Goal: Complete application form

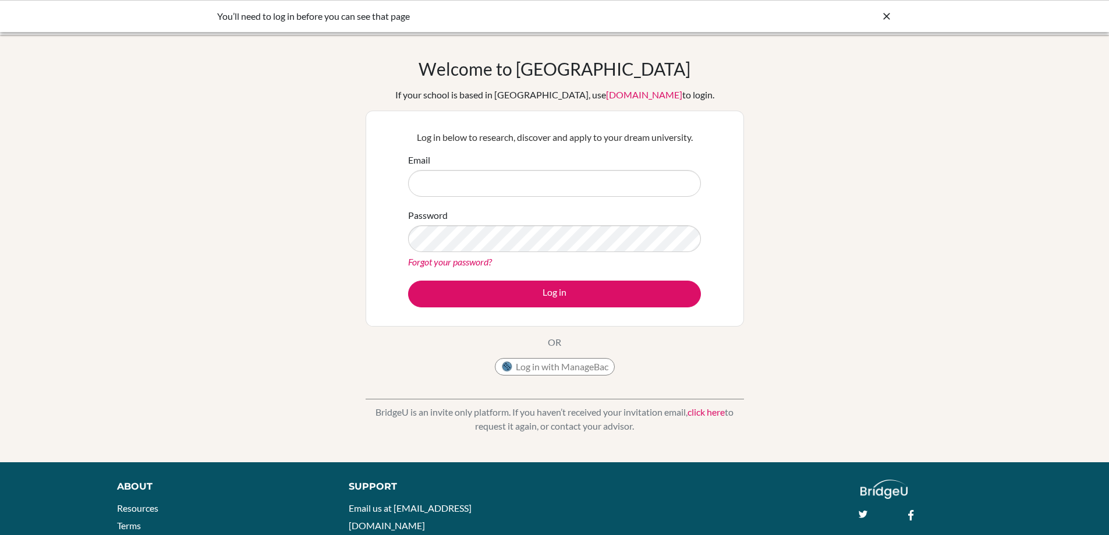
type input "[EMAIL_ADDRESS][DOMAIN_NAME]"
click at [408, 281] on button "Log in" at bounding box center [554, 294] width 293 height 27
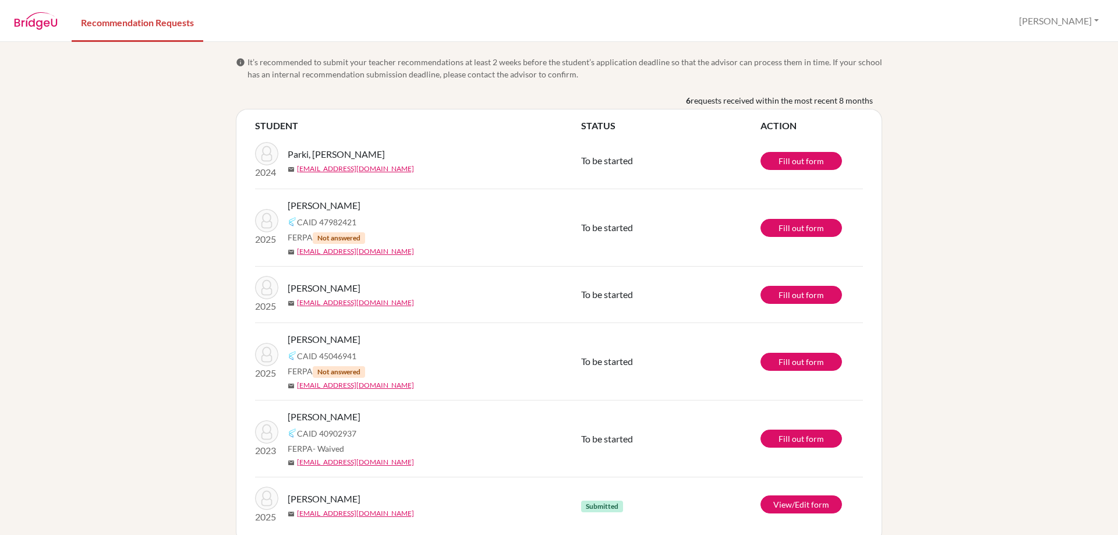
click at [137, 348] on div "info It’s recommended to submit your teacher recommendations at least 2 weeks b…" at bounding box center [559, 288] width 1118 height 493
click at [54, 348] on div "info It’s recommended to submit your teacher recommendations at least 2 weeks b…" at bounding box center [559, 288] width 1118 height 493
click at [138, 336] on div "info It’s recommended to submit your teacher recommendations at least 2 weeks b…" at bounding box center [559, 288] width 1118 height 493
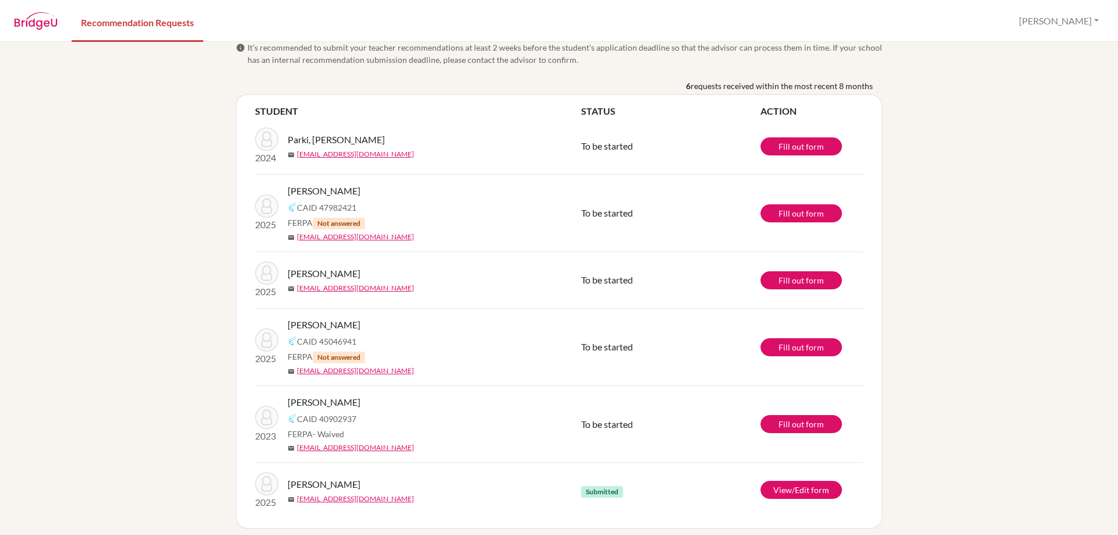
scroll to position [22, 0]
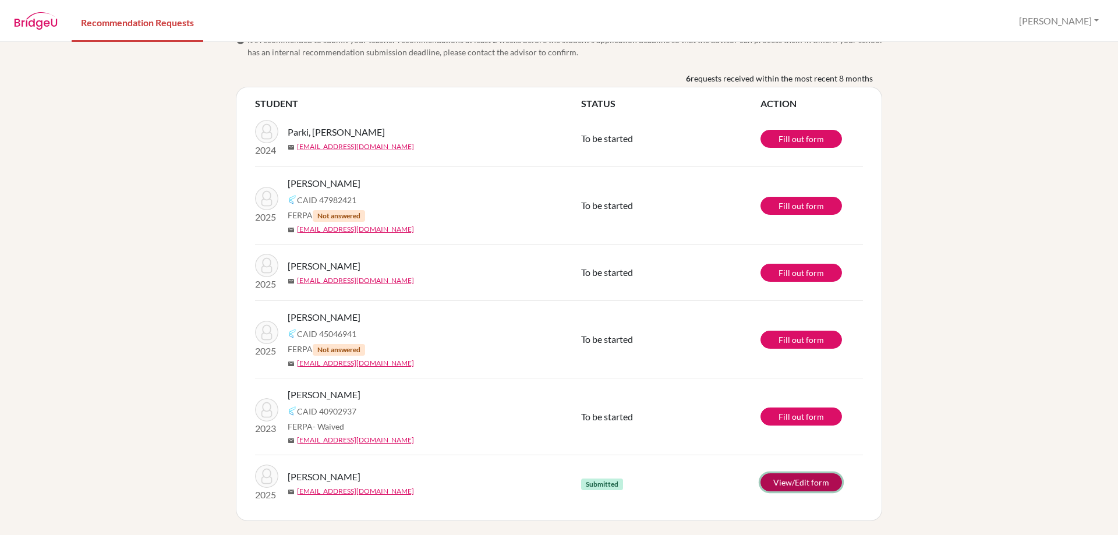
click at [795, 483] on link "View/Edit form" at bounding box center [800, 482] width 81 height 18
click at [796, 140] on link "Fill out form" at bounding box center [800, 139] width 81 height 18
click at [807, 478] on link "View/Edit form" at bounding box center [800, 482] width 81 height 18
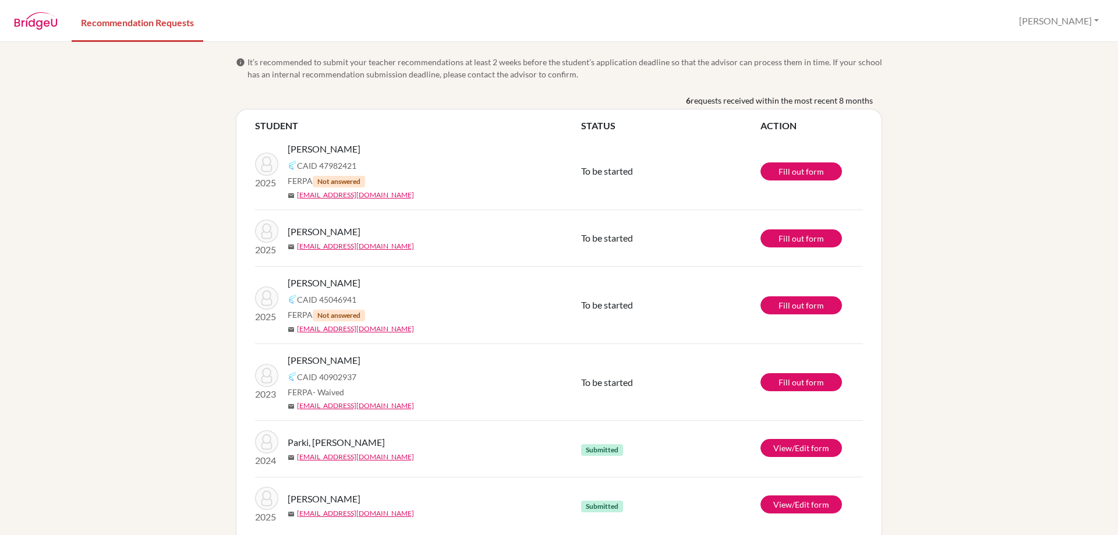
scroll to position [22, 0]
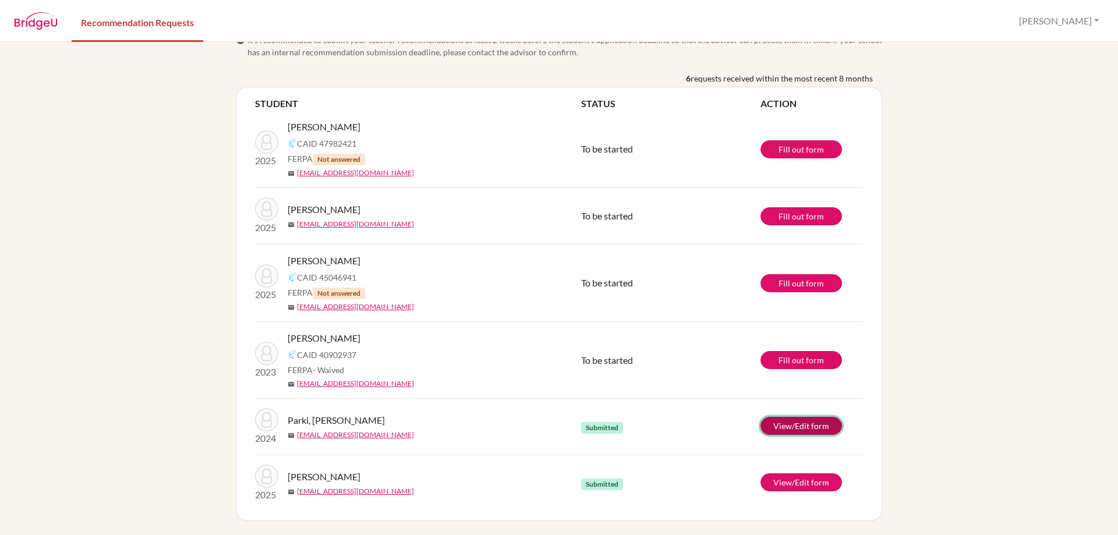
click at [806, 421] on link "View/Edit form" at bounding box center [800, 426] width 81 height 18
click at [147, 239] on div "info It’s recommended to submit your teacher recommendations at least 2 weeks b…" at bounding box center [559, 288] width 1118 height 493
click at [129, 223] on div "info It’s recommended to submit your teacher recommendations at least 2 weeks b…" at bounding box center [559, 288] width 1118 height 493
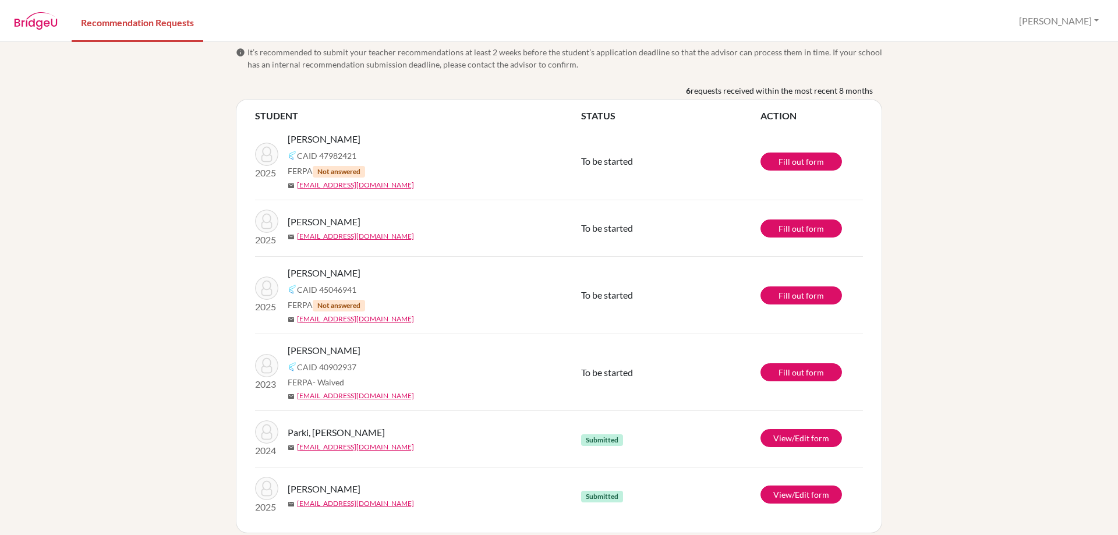
scroll to position [0, 0]
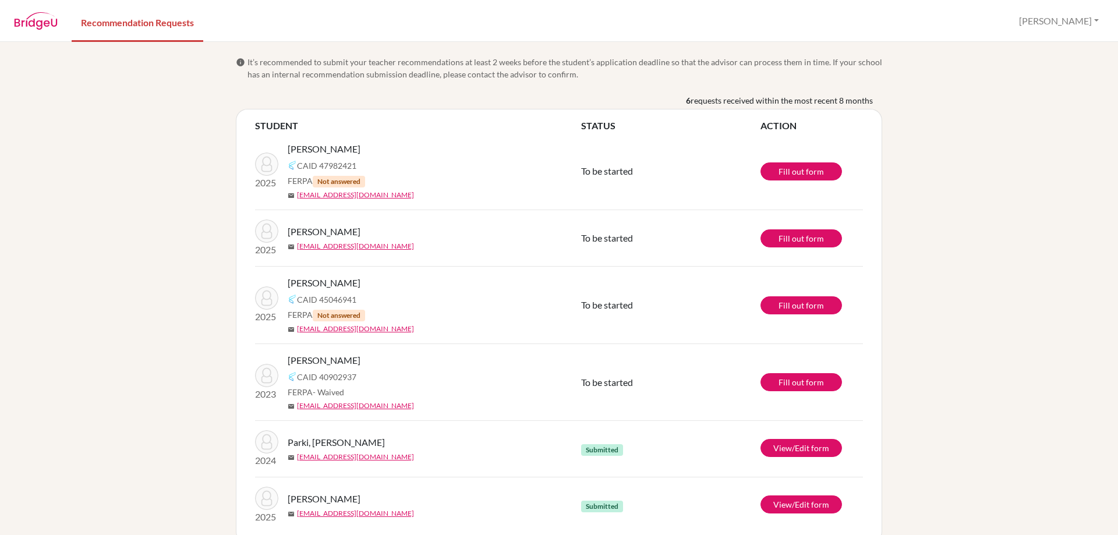
click at [109, 229] on div "info It’s recommended to submit your teacher recommendations at least 2 weeks b…" at bounding box center [559, 288] width 1118 height 493
click at [195, 249] on div "info It’s recommended to submit your teacher recommendations at least 2 weeks b…" at bounding box center [559, 288] width 1118 height 493
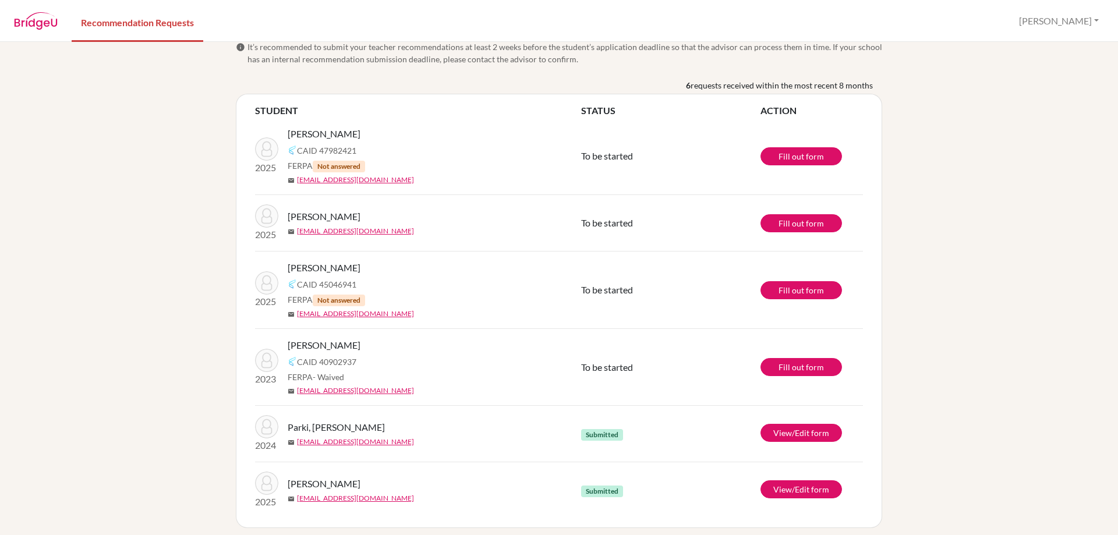
scroll to position [22, 0]
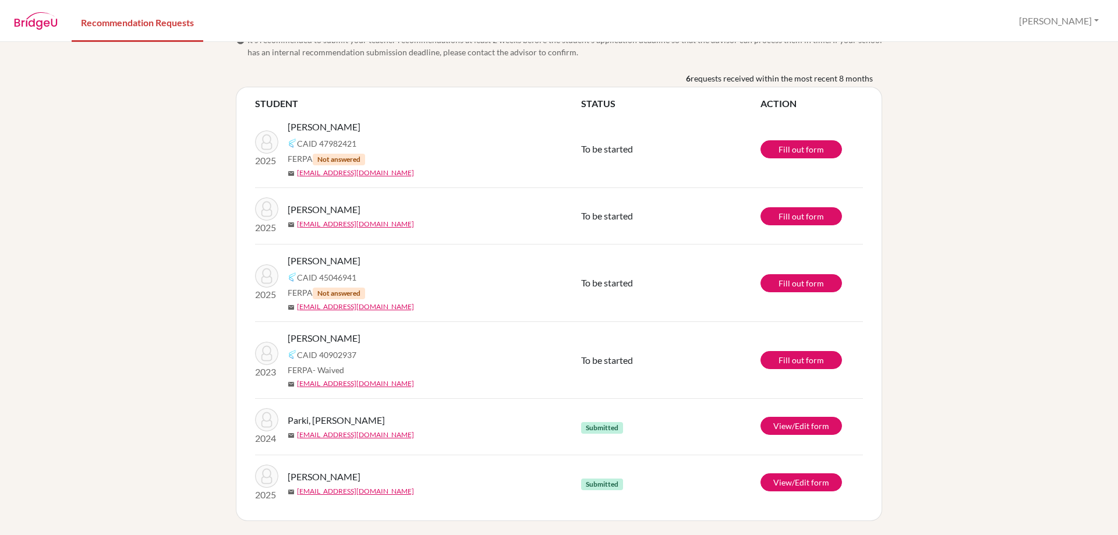
click at [81, 256] on div "info It’s recommended to submit your teacher recommendations at least 2 weeks b…" at bounding box center [559, 288] width 1118 height 493
click at [101, 367] on div "info It’s recommended to submit your teacher recommendations at least 2 weeks b…" at bounding box center [559, 288] width 1118 height 493
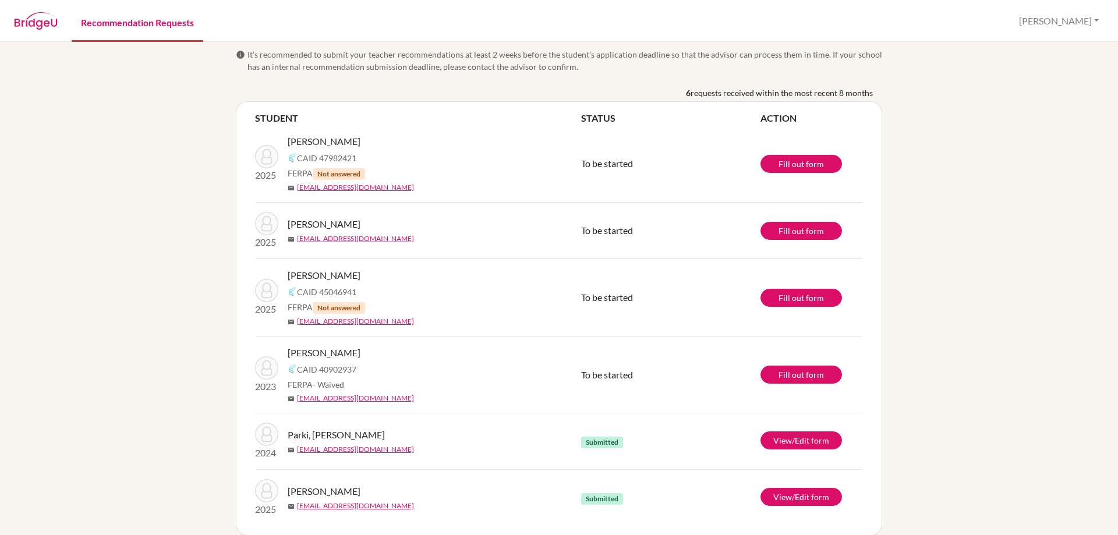
scroll to position [0, 0]
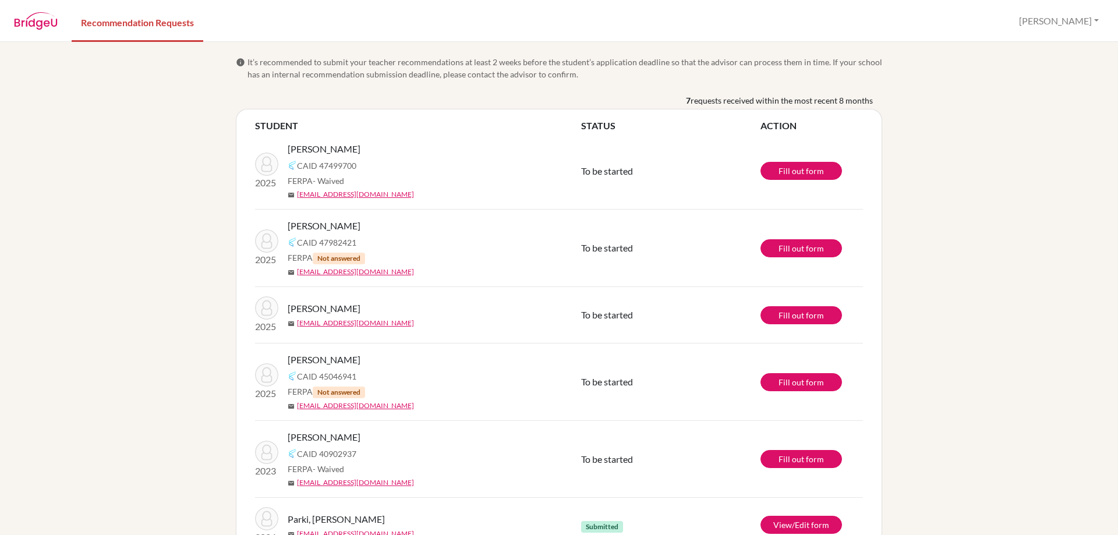
scroll to position [99, 0]
click at [999, 241] on div "info It’s recommended to submit your teacher recommendations at least 2 weeks b…" at bounding box center [559, 288] width 1118 height 493
